Goal: Transaction & Acquisition: Purchase product/service

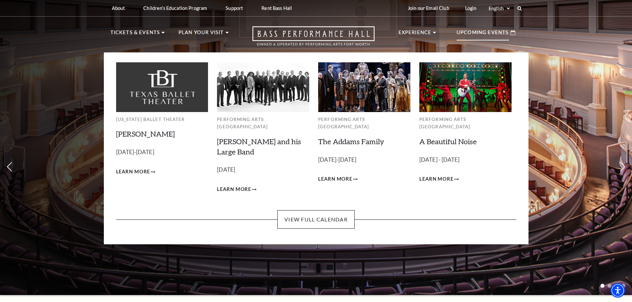
click at [482, 35] on p "Upcoming Events" at bounding box center [482, 35] width 52 height 12
click at [323, 210] on link "View Full Calendar" at bounding box center [315, 219] width 77 height 19
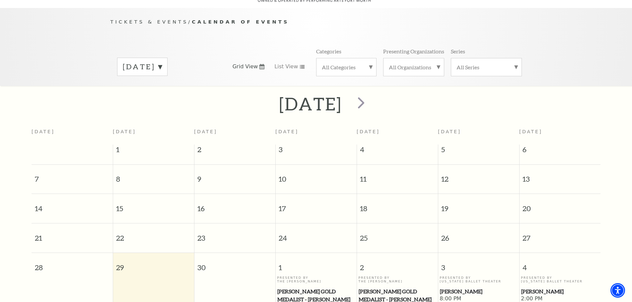
scroll to position [59, 0]
click at [370, 96] on span "next" at bounding box center [360, 103] width 19 height 19
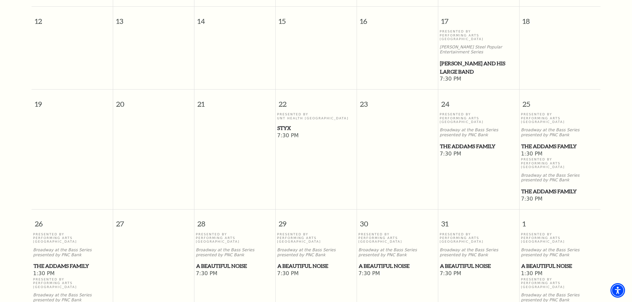
scroll to position [258, 0]
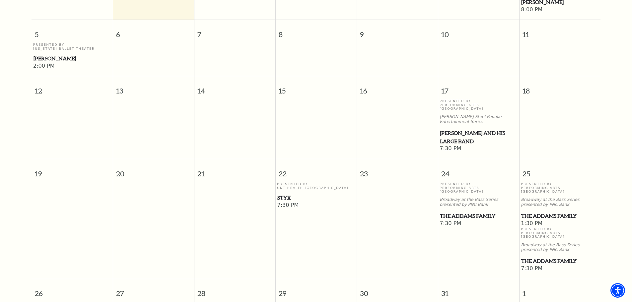
click at [287, 194] on span "Styx" at bounding box center [315, 198] width 77 height 8
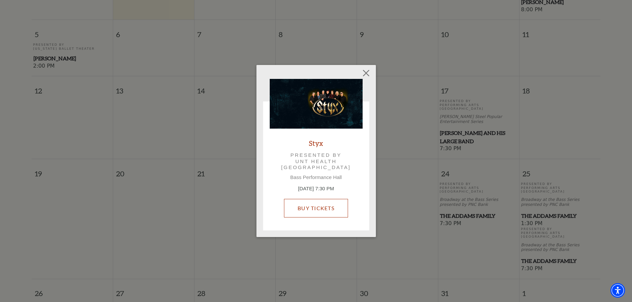
click at [314, 203] on link "Buy Tickets" at bounding box center [316, 208] width 64 height 19
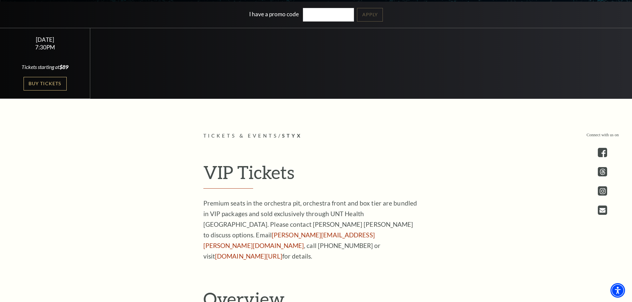
scroll to position [133, 0]
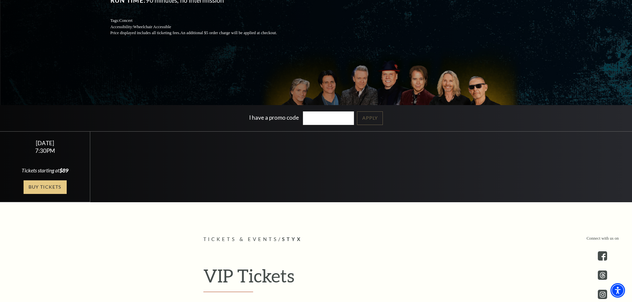
click at [45, 191] on link "Buy Tickets" at bounding box center [45, 187] width 43 height 14
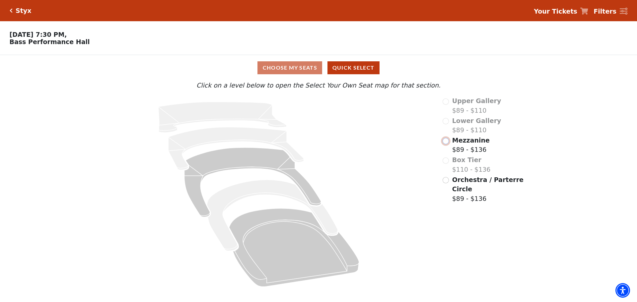
click at [447, 144] on input "Mezzanine$89 - $136\a" at bounding box center [445, 141] width 6 height 6
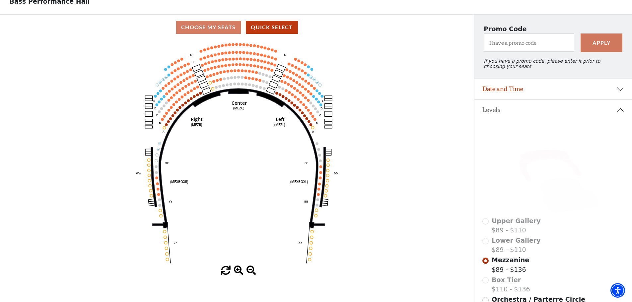
scroll to position [31, 0]
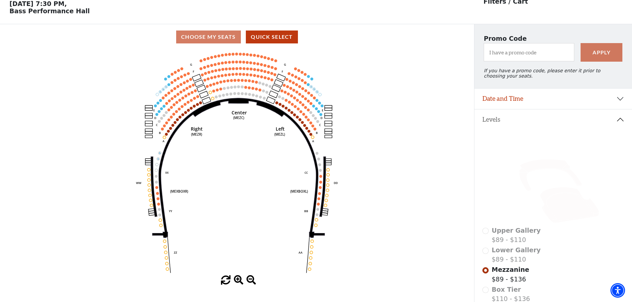
click at [567, 210] on icon at bounding box center [568, 205] width 59 height 36
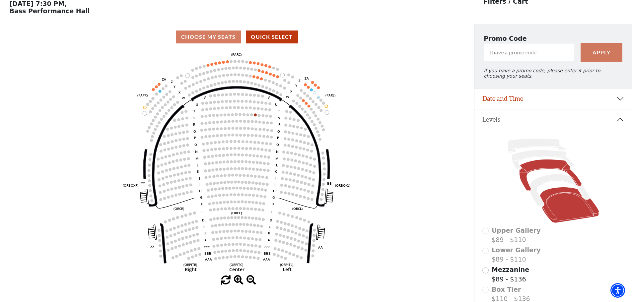
click at [541, 172] on icon at bounding box center [550, 175] width 62 height 32
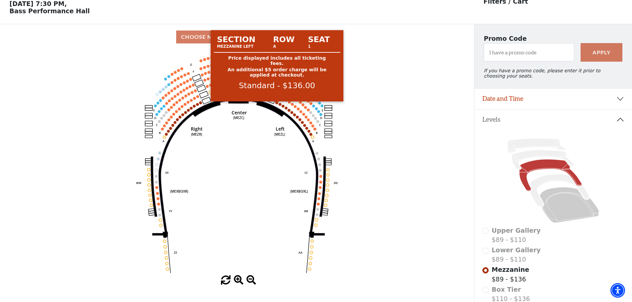
click at [276, 104] on circle at bounding box center [276, 102] width 3 height 3
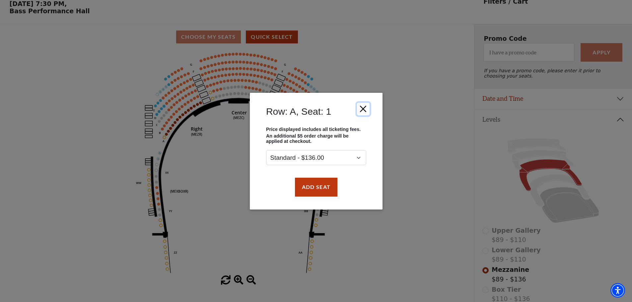
click at [366, 110] on button "Close" at bounding box center [362, 108] width 13 height 13
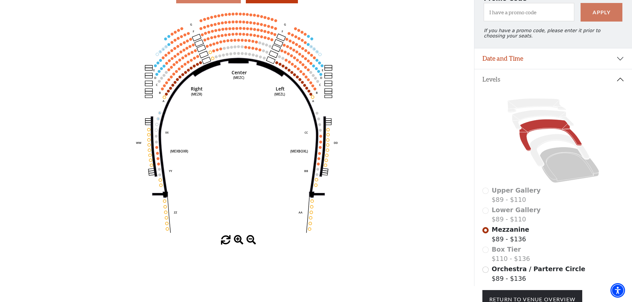
scroll to position [0, 0]
